Goal: Transaction & Acquisition: Purchase product/service

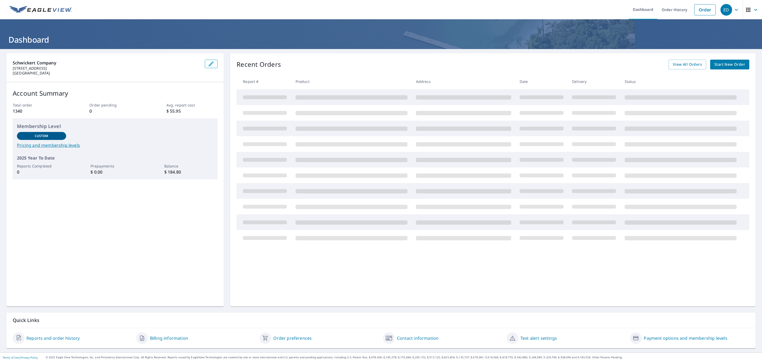
click at [716, 64] on span "Start New Order" at bounding box center [730, 64] width 31 height 7
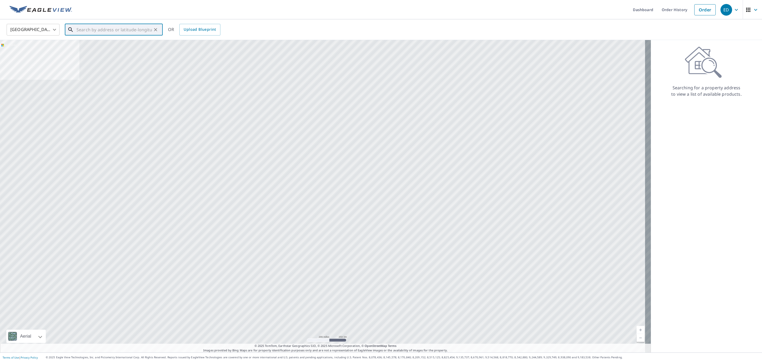
click at [116, 32] on input "text" at bounding box center [113, 29] width 75 height 15
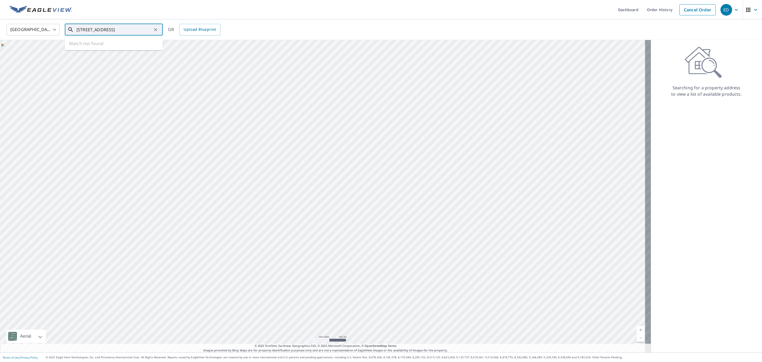
drag, startPoint x: 100, startPoint y: 29, endPoint x: 103, endPoint y: 28, distance: 2.9
click at [100, 29] on input "[STREET_ADDRESS]" at bounding box center [113, 29] width 75 height 15
click at [132, 29] on input "[STREET_ADDRESS]" at bounding box center [113, 29] width 75 height 15
drag, startPoint x: 136, startPoint y: 29, endPoint x: 87, endPoint y: 30, distance: 48.5
click at [87, 30] on input "[STREET_ADDRESS]" at bounding box center [113, 29] width 75 height 15
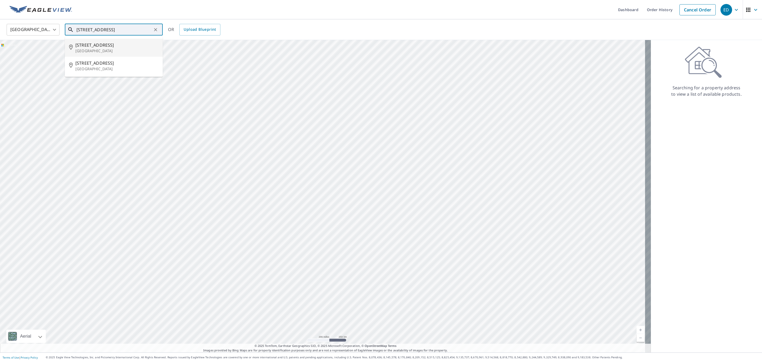
click at [95, 45] on span "[STREET_ADDRESS]" at bounding box center [116, 45] width 83 height 6
type input "[STREET_ADDRESS]"
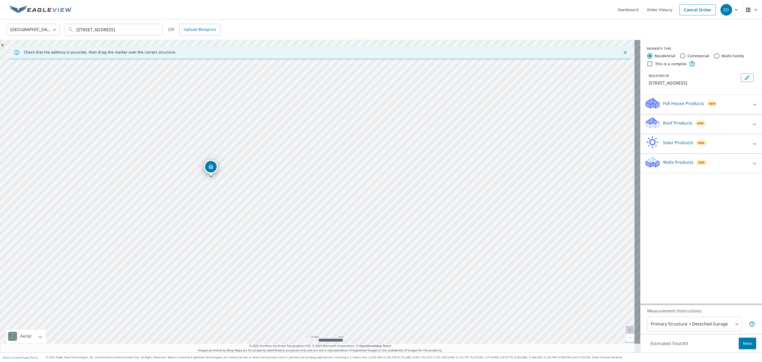
drag, startPoint x: 372, startPoint y: 197, endPoint x: 246, endPoint y: 207, distance: 125.9
drag, startPoint x: 97, startPoint y: 174, endPoint x: 67, endPoint y: 141, distance: 45.0
drag, startPoint x: 136, startPoint y: 165, endPoint x: 349, endPoint y: 306, distance: 254.6
drag, startPoint x: 223, startPoint y: 148, endPoint x: 236, endPoint y: 323, distance: 175.1
drag, startPoint x: 327, startPoint y: 315, endPoint x: 338, endPoint y: 223, distance: 92.2
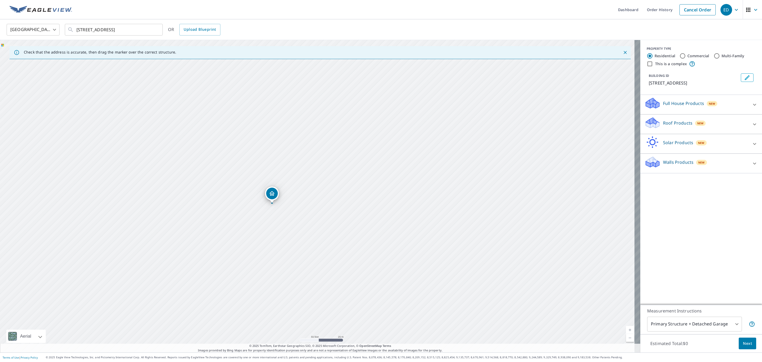
drag, startPoint x: 345, startPoint y: 289, endPoint x: 339, endPoint y: 256, distance: 33.9
drag, startPoint x: 306, startPoint y: 293, endPoint x: 316, endPoint y: 225, distance: 68.5
drag, startPoint x: 339, startPoint y: 273, endPoint x: 343, endPoint y: 232, distance: 41.8
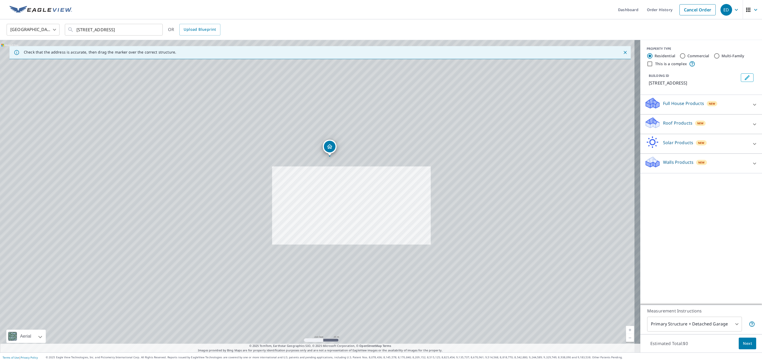
drag, startPoint x: 376, startPoint y: 162, endPoint x: 369, endPoint y: 179, distance: 18.3
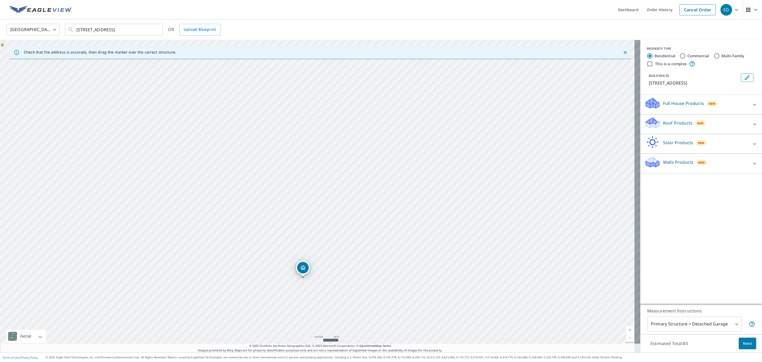
drag, startPoint x: 393, startPoint y: 130, endPoint x: 373, endPoint y: 238, distance: 109.8
drag, startPoint x: 367, startPoint y: 162, endPoint x: 365, endPoint y: 171, distance: 9.1
click at [260, 164] on div "[STREET_ADDRESS]" at bounding box center [320, 196] width 640 height 312
click at [266, 173] on div "[STREET_ADDRESS]" at bounding box center [320, 196] width 640 height 312
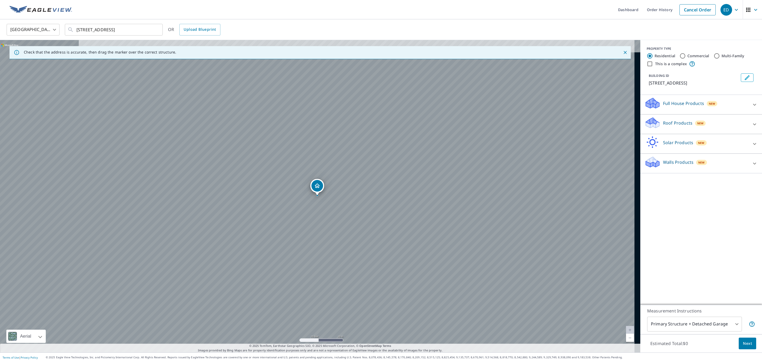
click at [266, 173] on div "[STREET_ADDRESS]" at bounding box center [320, 196] width 640 height 312
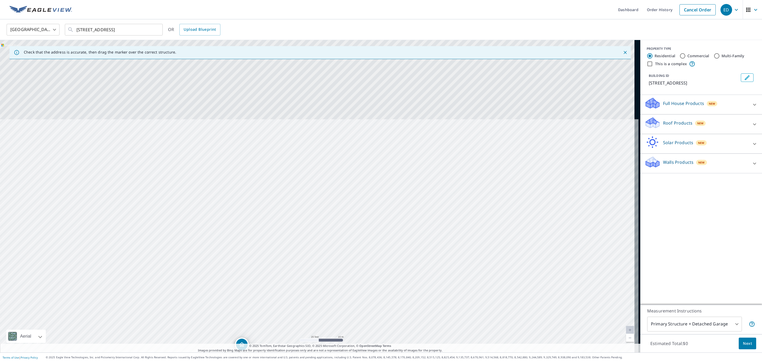
drag, startPoint x: 426, startPoint y: 140, endPoint x: 363, endPoint y: 270, distance: 144.5
click at [363, 270] on div "[STREET_ADDRESS]" at bounding box center [320, 196] width 640 height 312
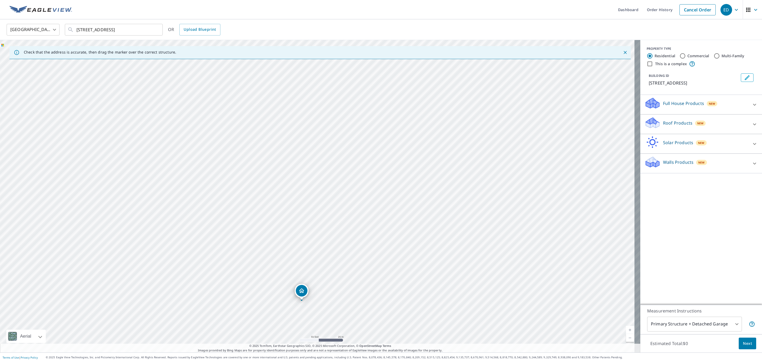
click at [354, 105] on div "[STREET_ADDRESS]" at bounding box center [320, 196] width 640 height 312
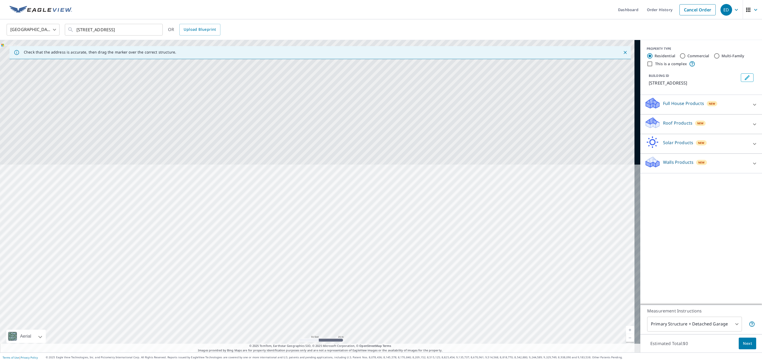
drag, startPoint x: 385, startPoint y: 108, endPoint x: 339, endPoint y: 312, distance: 209.0
click at [339, 312] on div "[STREET_ADDRESS]" at bounding box center [320, 196] width 640 height 312
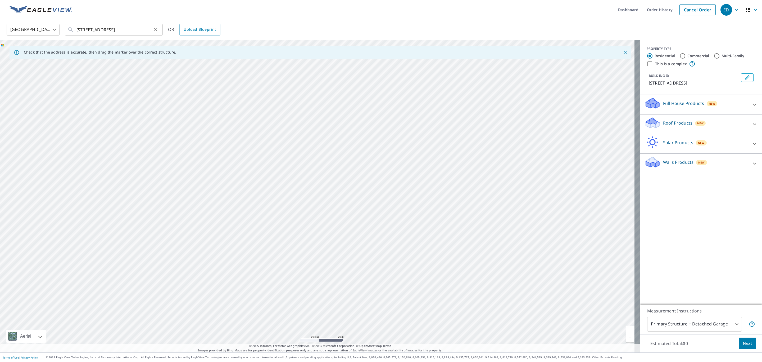
click at [158, 29] on icon "Clear" at bounding box center [155, 29] width 5 height 5
drag, startPoint x: 366, startPoint y: 94, endPoint x: 274, endPoint y: 225, distance: 160.0
click at [274, 225] on div "[STREET_ADDRESS]" at bounding box center [320, 196] width 640 height 312
click at [279, 122] on div "[STREET_ADDRESS]" at bounding box center [320, 196] width 640 height 312
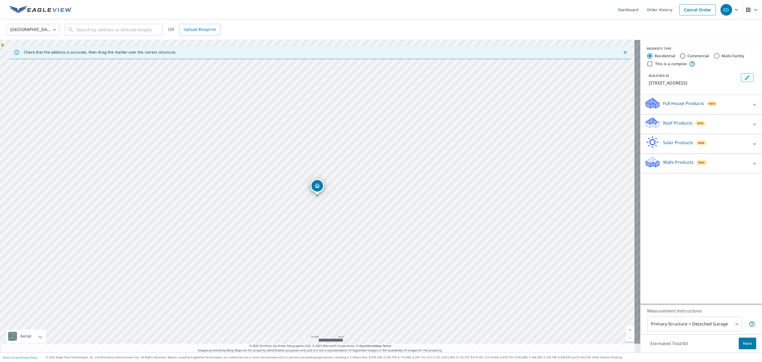
drag, startPoint x: 318, startPoint y: 185, endPoint x: 292, endPoint y: 181, distance: 27.1
click at [291, 181] on div "[STREET_ADDRESS]" at bounding box center [320, 196] width 640 height 312
drag, startPoint x: 361, startPoint y: 113, endPoint x: 258, endPoint y: 275, distance: 191.8
click at [253, 287] on div "[STREET_ADDRESS]" at bounding box center [320, 196] width 640 height 312
drag, startPoint x: 264, startPoint y: 165, endPoint x: 258, endPoint y: 165, distance: 5.8
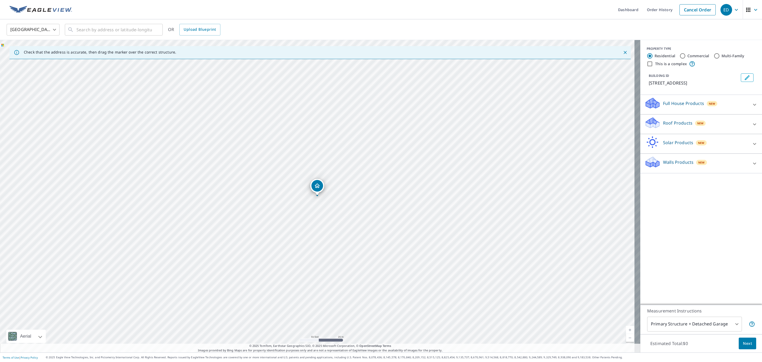
click at [258, 165] on div "[STREET_ADDRESS]" at bounding box center [320, 196] width 640 height 312
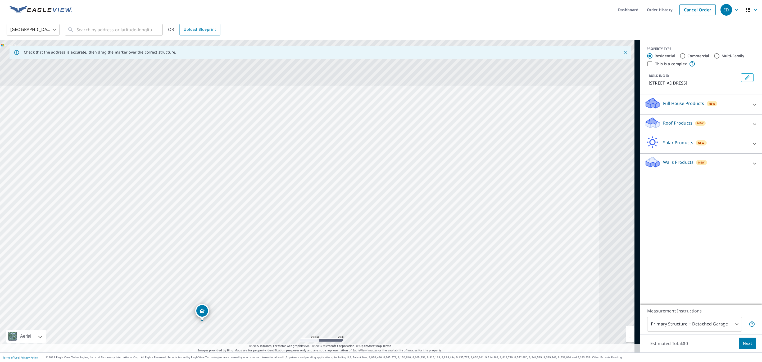
drag, startPoint x: 295, startPoint y: 178, endPoint x: 226, endPoint y: 234, distance: 88.8
click at [226, 234] on div "[STREET_ADDRESS]" at bounding box center [320, 196] width 640 height 312
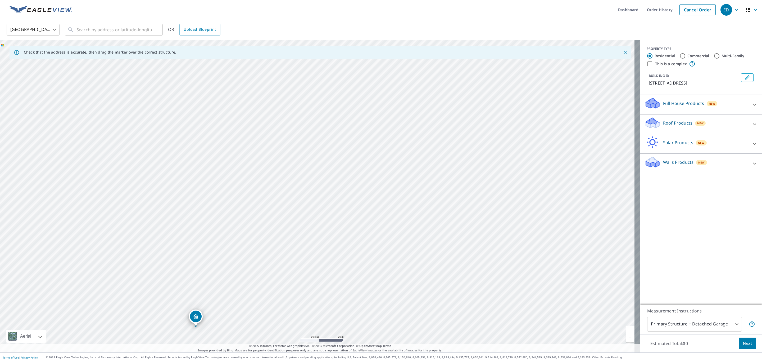
click at [744, 76] on icon "Edit building 1" at bounding box center [747, 77] width 6 height 6
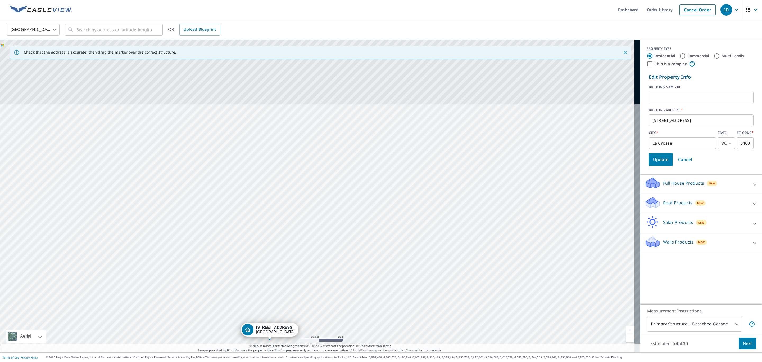
drag, startPoint x: 387, startPoint y: 131, endPoint x: 342, endPoint y: 213, distance: 93.2
click at [339, 273] on div "[STREET_ADDRESS]" at bounding box center [320, 196] width 640 height 312
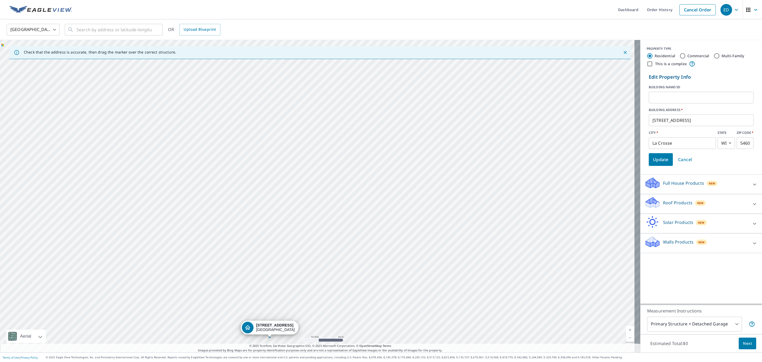
click at [316, 138] on div "[STREET_ADDRESS]" at bounding box center [320, 196] width 640 height 312
drag, startPoint x: 372, startPoint y: 101, endPoint x: 343, endPoint y: 145, distance: 52.4
click at [336, 216] on div "[STREET_ADDRESS]" at bounding box center [320, 196] width 640 height 312
drag, startPoint x: 333, startPoint y: 106, endPoint x: 327, endPoint y: 106, distance: 5.3
click at [327, 106] on div "[STREET_ADDRESS]" at bounding box center [320, 196] width 640 height 312
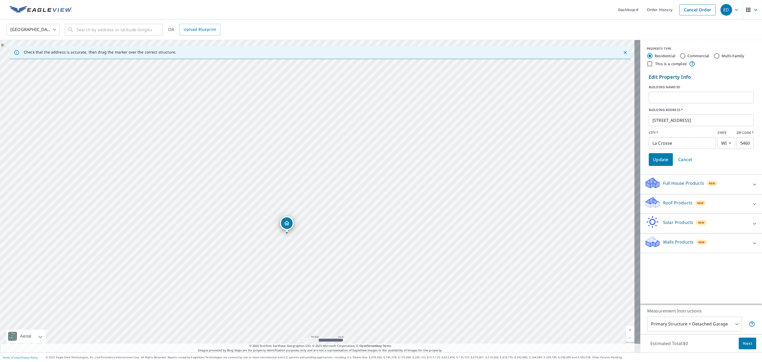
drag, startPoint x: 343, startPoint y: 119, endPoint x: 326, endPoint y: 140, distance: 27.2
click at [326, 140] on div "[STREET_ADDRESS]" at bounding box center [320, 196] width 640 height 312
drag, startPoint x: 288, startPoint y: 224, endPoint x: 339, endPoint y: 77, distance: 155.3
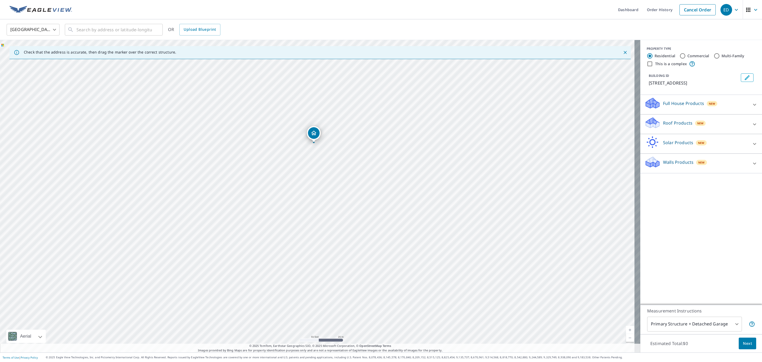
drag, startPoint x: 319, startPoint y: 187, endPoint x: 315, endPoint y: 134, distance: 53.0
click at [680, 56] on input "Commercial" at bounding box center [683, 56] width 6 height 6
radio input "true"
type input "4"
click at [665, 103] on p "Roof Products" at bounding box center [677, 103] width 29 height 6
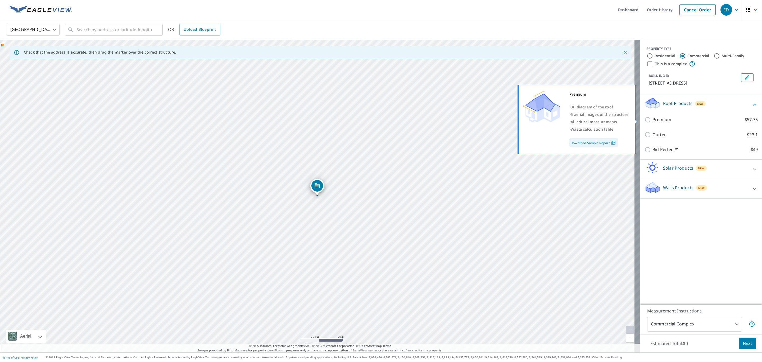
click at [653, 119] on p "Premium" at bounding box center [662, 119] width 19 height 7
click at [651, 119] on input "Premium $57.75" at bounding box center [649, 119] width 8 height 6
checkbox input "true"
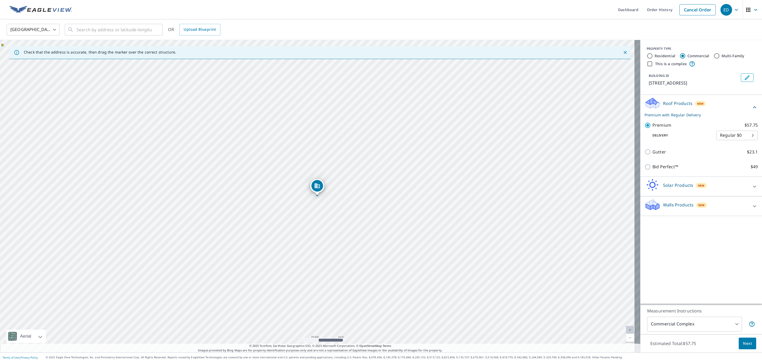
click at [743, 342] on span "Next" at bounding box center [747, 343] width 9 height 7
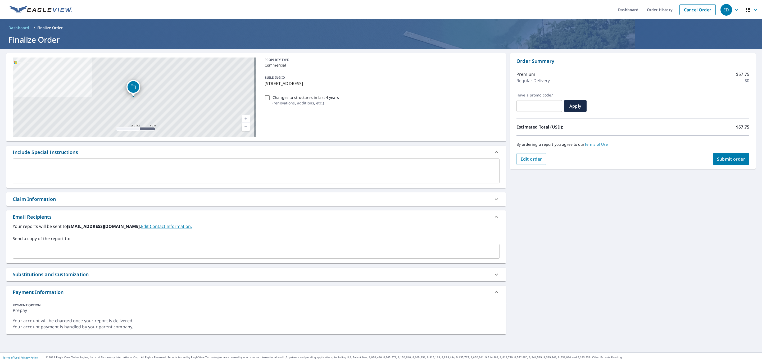
click at [52, 246] on div "​" at bounding box center [256, 250] width 487 height 15
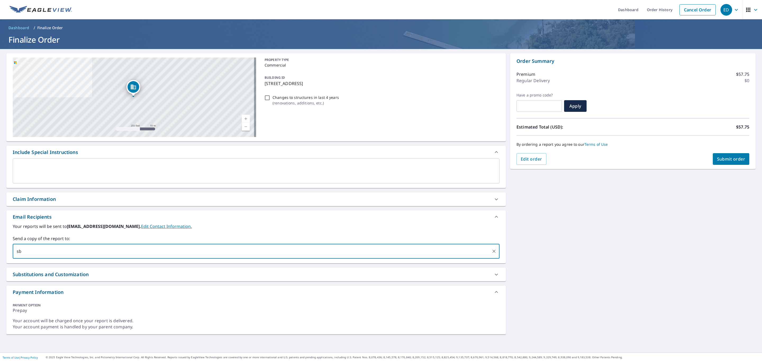
type input "[EMAIL_ADDRESS][DOMAIN_NAME]"
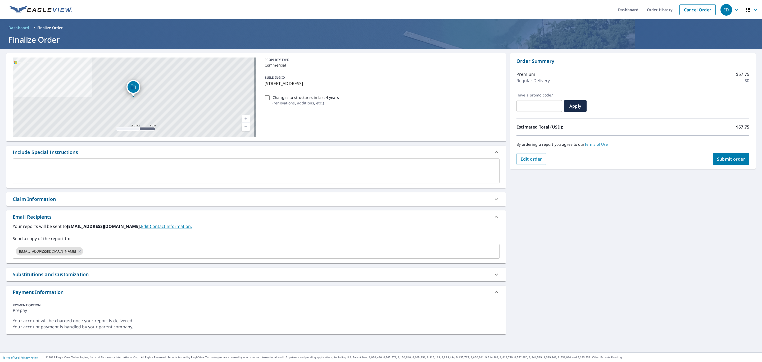
click at [39, 200] on div "Claim Information" at bounding box center [34, 198] width 43 height 7
checkbox input "true"
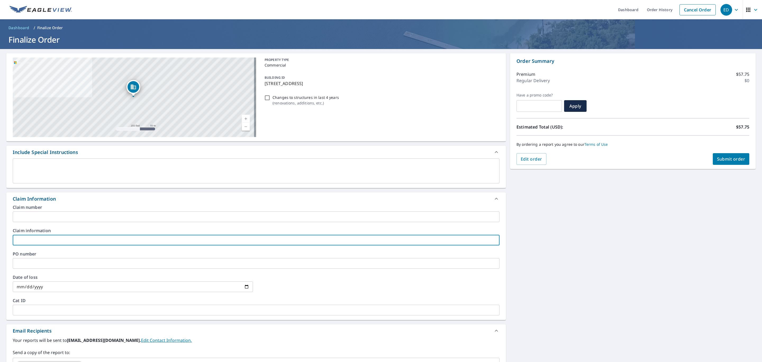
click at [39, 240] on input "text" at bounding box center [256, 239] width 487 height 11
type input "6001100-680"
checkbox input "true"
click at [40, 238] on input "6001100-680" at bounding box center [256, 239] width 487 height 11
type input "6001100-60"
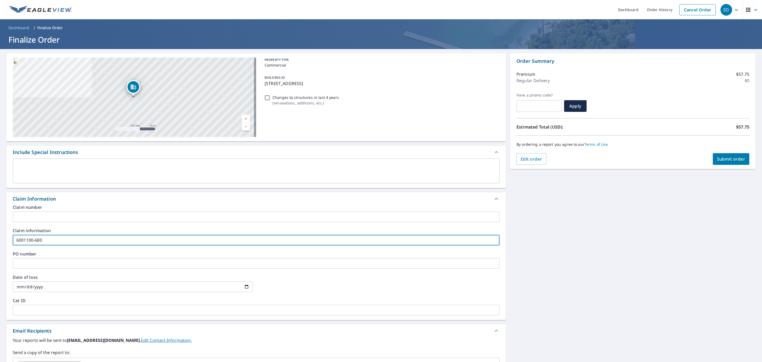
checkbox input "true"
type input "6001100-680"
checkbox input "true"
click at [91, 237] on input "6001100-680" at bounding box center [256, 239] width 487 height 11
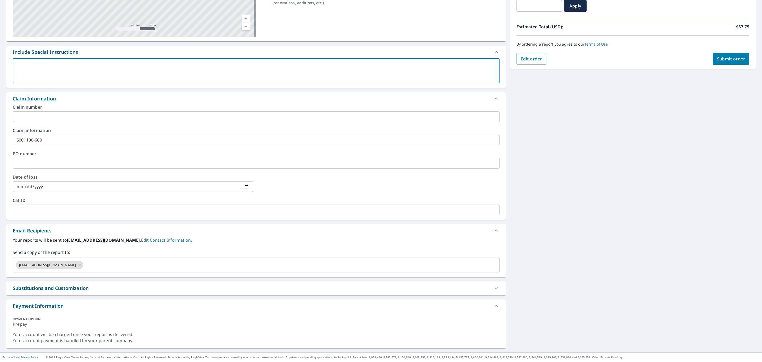
click at [62, 76] on textarea at bounding box center [256, 70] width 480 height 15
type textarea "S"
type textarea "x"
checkbox input "true"
type textarea "Sh"
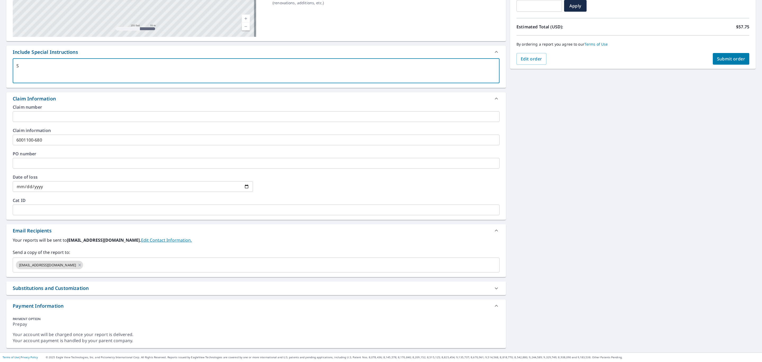
type textarea "x"
checkbox input "true"
type textarea "Shi"
type textarea "x"
checkbox input "true"
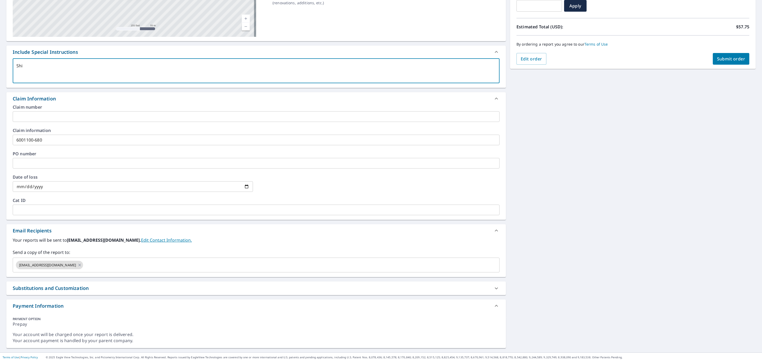
type textarea "Shin"
type textarea "x"
checkbox input "true"
type textarea "Shing"
type textarea "x"
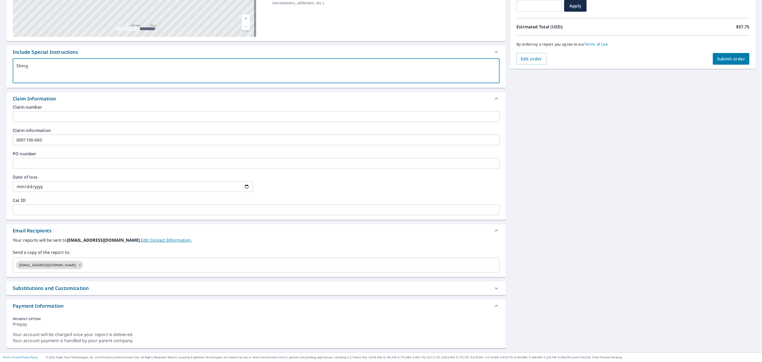
checkbox input "true"
type textarea "Shingl"
type textarea "x"
checkbox input "true"
type textarea "Shingle"
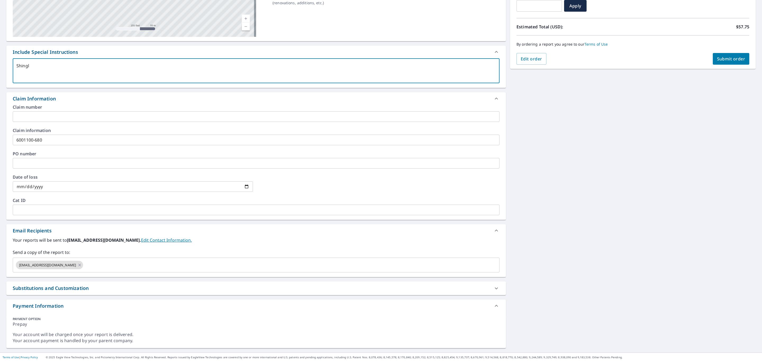
type textarea "x"
checkbox input "true"
type textarea "Shingles"
type textarea "x"
checkbox input "true"
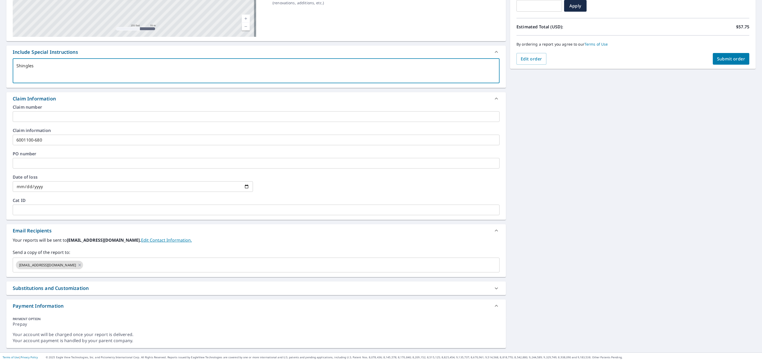
type textarea "Shingles"
type textarea "x"
checkbox input "true"
type textarea "Shingles"
type textarea "x"
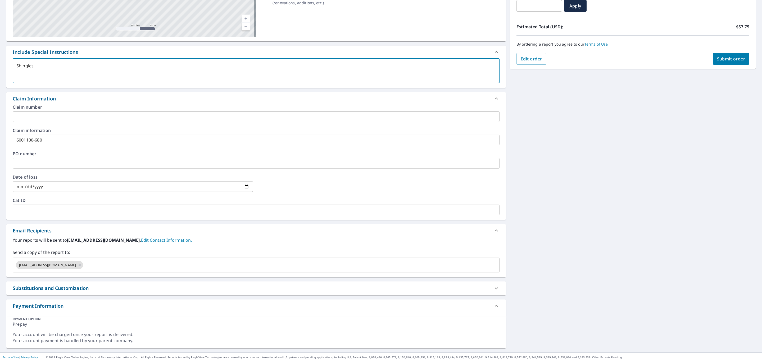
checkbox input "true"
type textarea "Shingle"
type textarea "x"
checkbox input "true"
type textarea "Shingled"
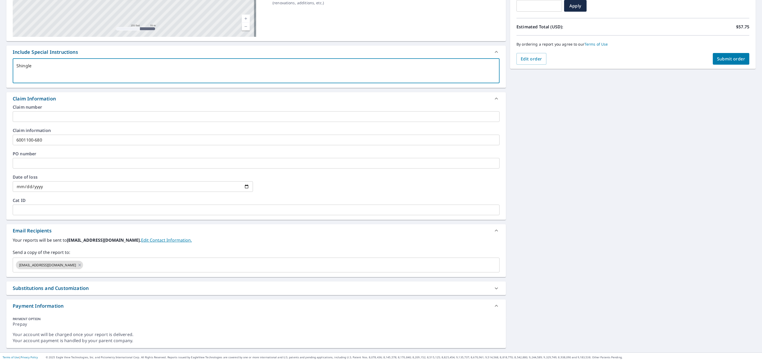
type textarea "x"
checkbox input "true"
type textarea "Shingled"
type textarea "x"
checkbox input "true"
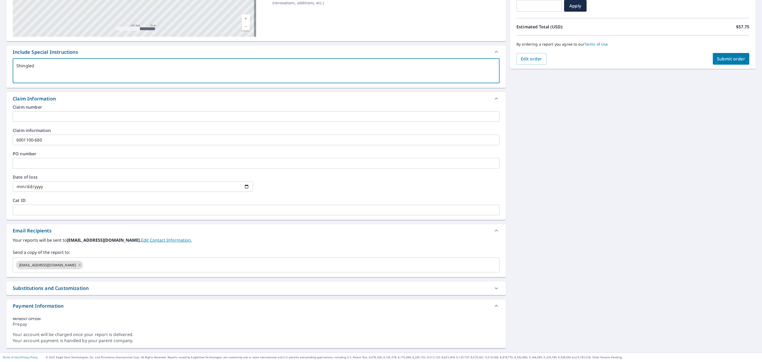
type textarea "Shingled a"
type textarea "x"
checkbox input "true"
type textarea "Shingled ar"
type textarea "x"
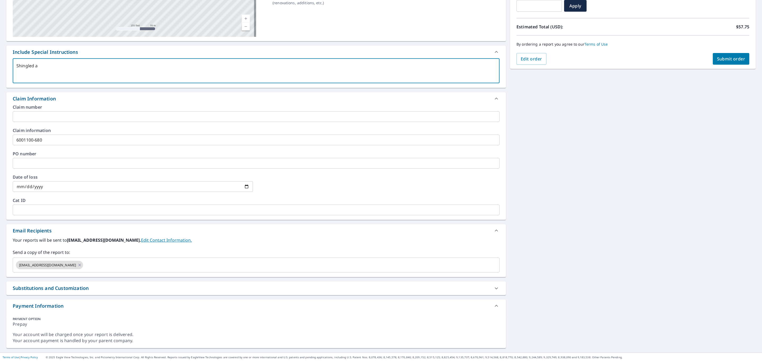
checkbox input "true"
type textarea "Shingled are"
type textarea "x"
checkbox input "true"
type textarea "Shingled area"
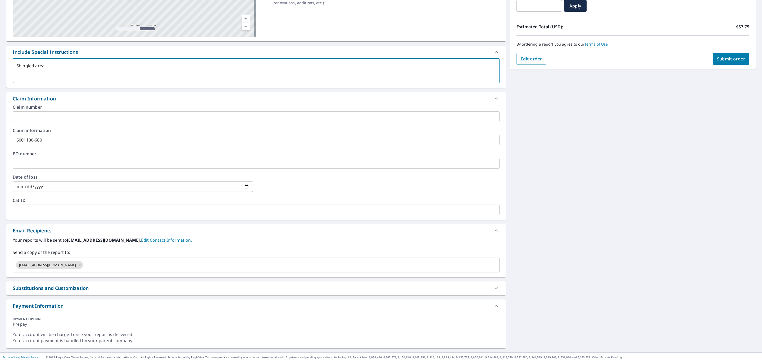
type textarea "x"
checkbox input "true"
type textarea "Shingled areas"
type textarea "x"
checkbox input "true"
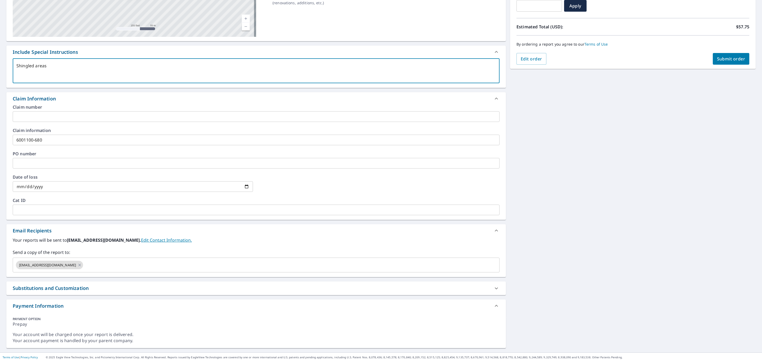
type textarea "Shingled areas"
type textarea "x"
checkbox input "true"
type textarea "Shingled areas o"
type textarea "x"
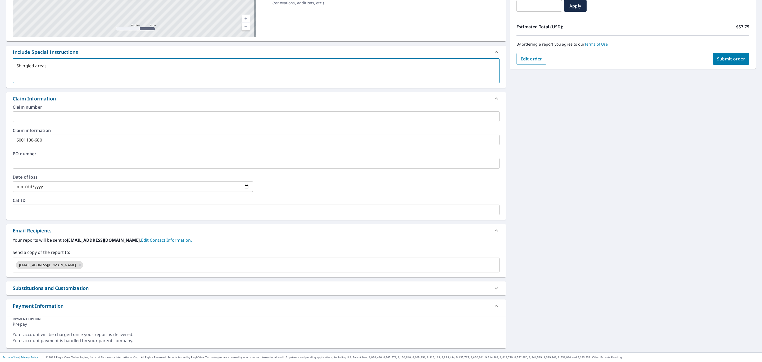
checkbox input "true"
type textarea "Shingled areas on"
type textarea "x"
checkbox input "true"
type textarea "Shingled areas onl"
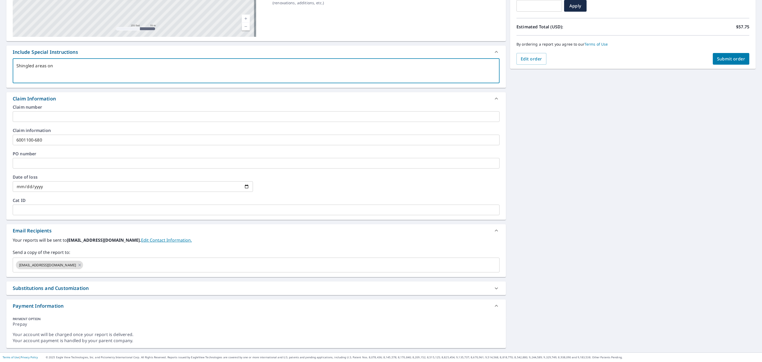
type textarea "x"
checkbox input "true"
type textarea "Shingled areas only"
type textarea "x"
checkbox input "true"
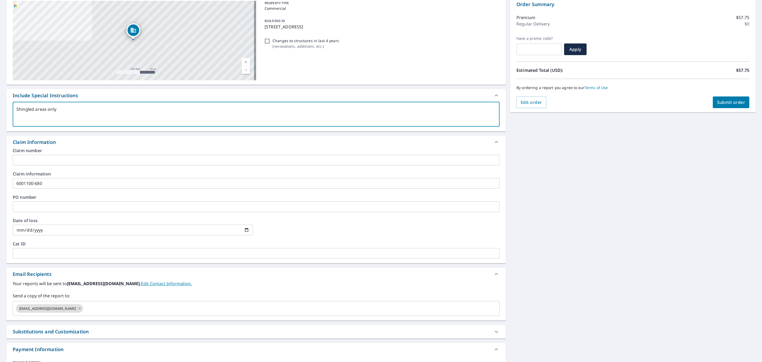
scroll to position [0, 0]
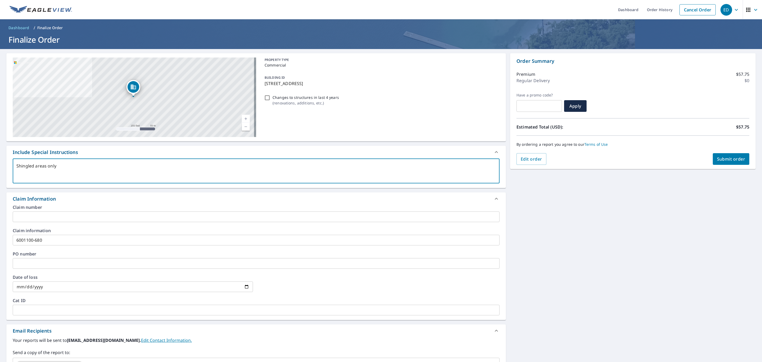
type textarea "Shingled areas only"
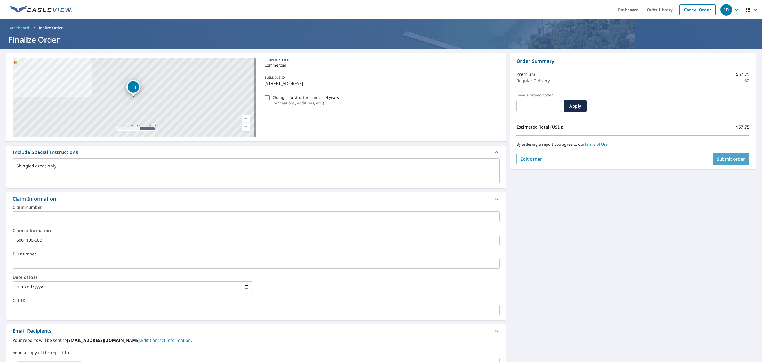
click at [717, 160] on span "Submit order" at bounding box center [731, 159] width 28 height 6
type textarea "x"
checkbox input "true"
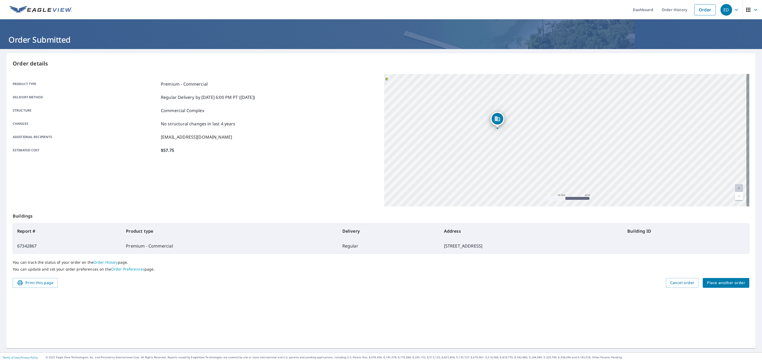
drag, startPoint x: 517, startPoint y: 129, endPoint x: 513, endPoint y: 135, distance: 7.4
click at [513, 135] on div "[STREET_ADDRESS]" at bounding box center [566, 140] width 365 height 132
